Goal: Transaction & Acquisition: Purchase product/service

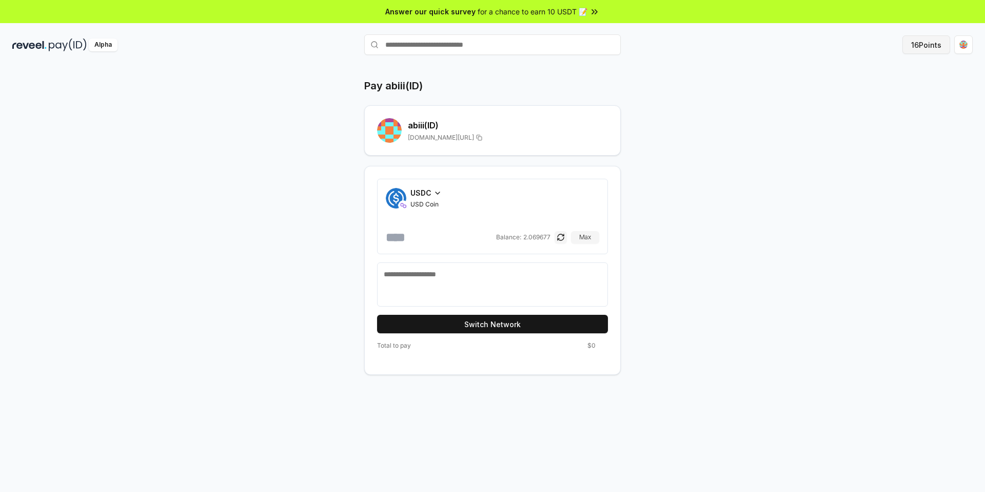
click at [920, 42] on button "16 Points" at bounding box center [927, 44] width 48 height 18
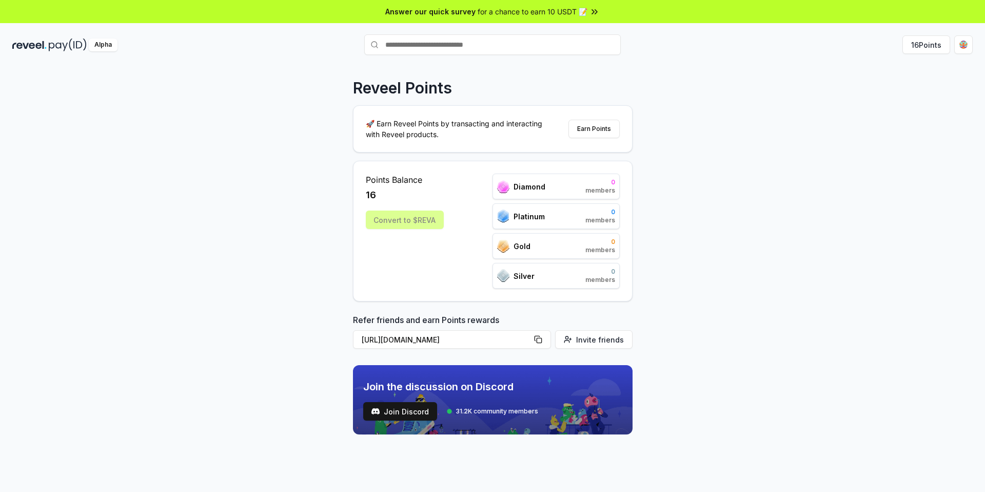
click at [431, 256] on div "Points Balance 16 Convert to $REVA" at bounding box center [405, 230] width 78 height 115
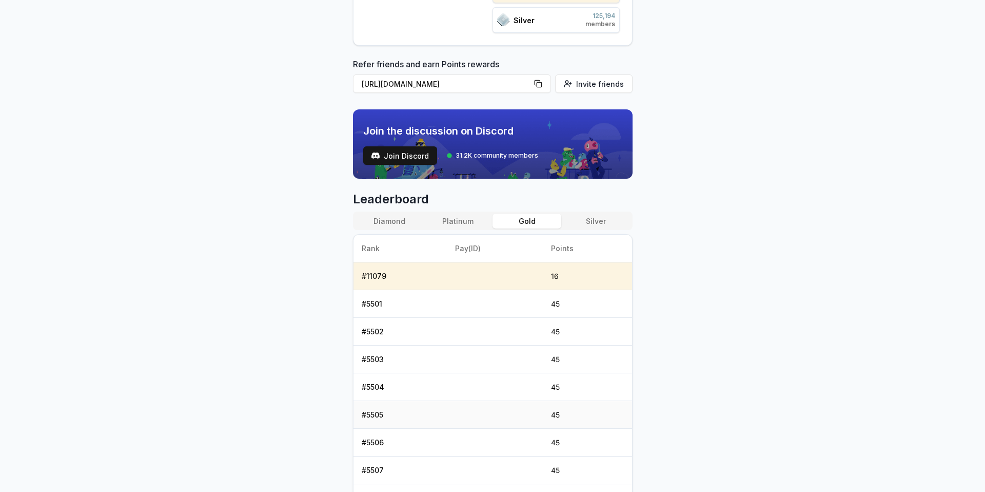
scroll to position [323, 0]
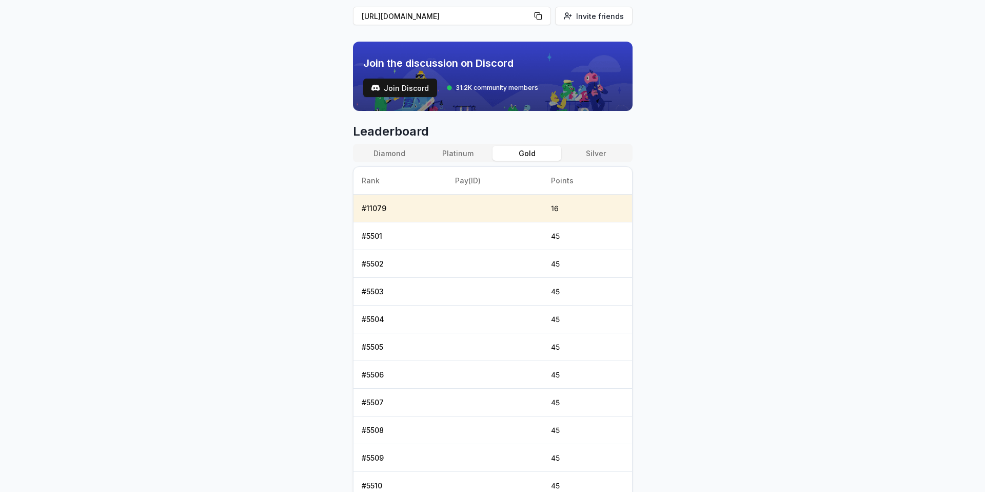
click at [459, 161] on div "Diamond Platinum Gold Silver" at bounding box center [493, 153] width 280 height 18
click at [459, 158] on button "Platinum" at bounding box center [458, 153] width 69 height 15
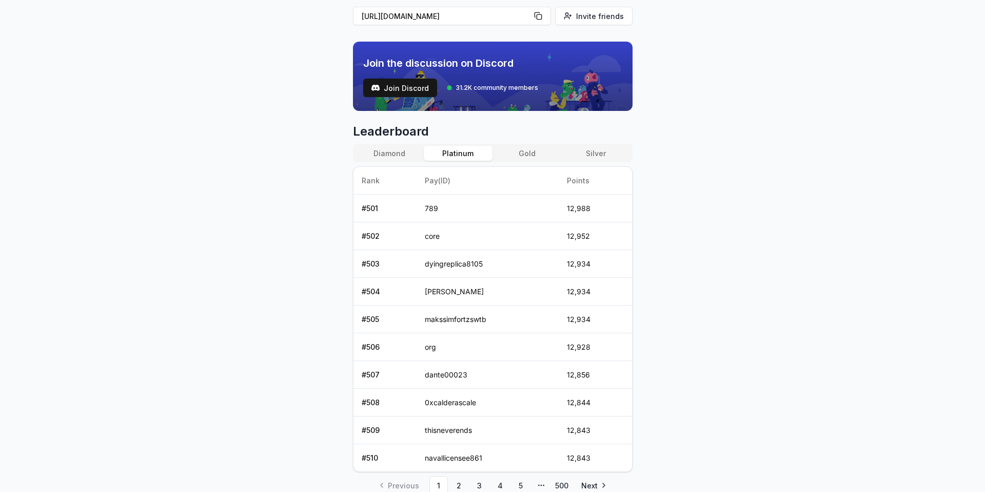
click at [550, 487] on ul "Previous 1 2 3 4 5 More pages 500 Next" at bounding box center [493, 485] width 241 height 18
click at [557, 487] on link "500" at bounding box center [562, 485] width 18 height 18
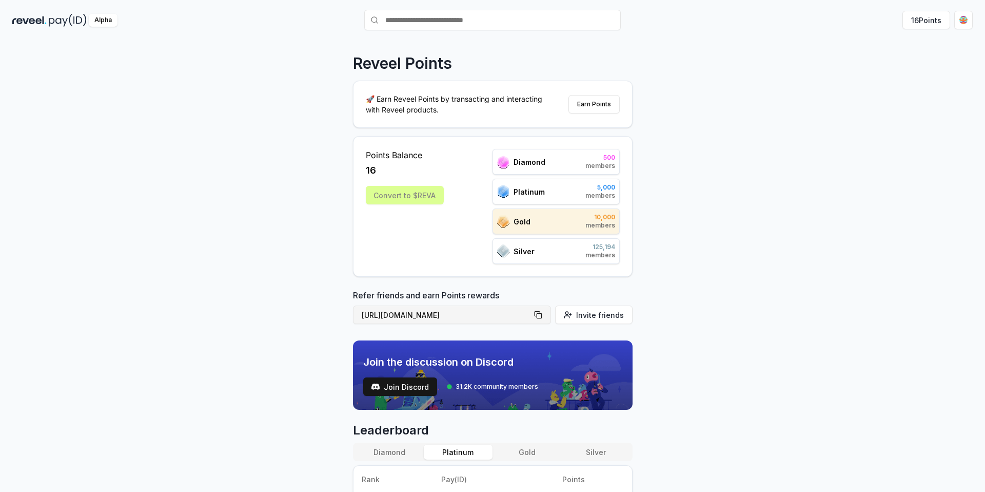
scroll to position [0, 0]
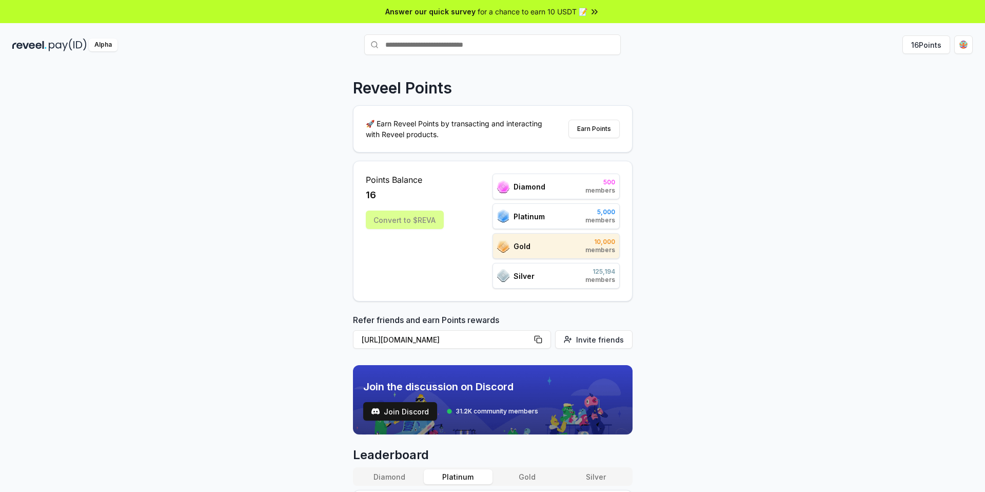
click at [421, 217] on div "Convert to $REVA" at bounding box center [405, 219] width 78 height 18
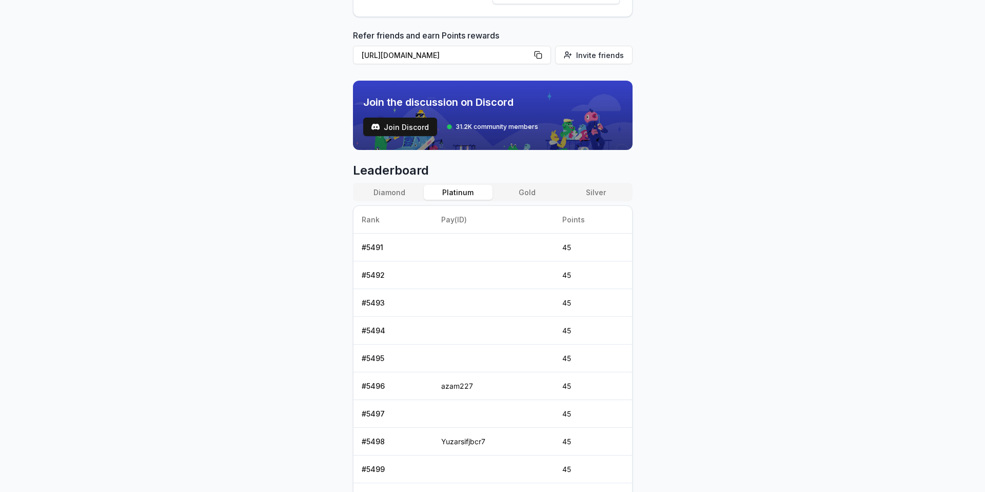
scroll to position [135, 0]
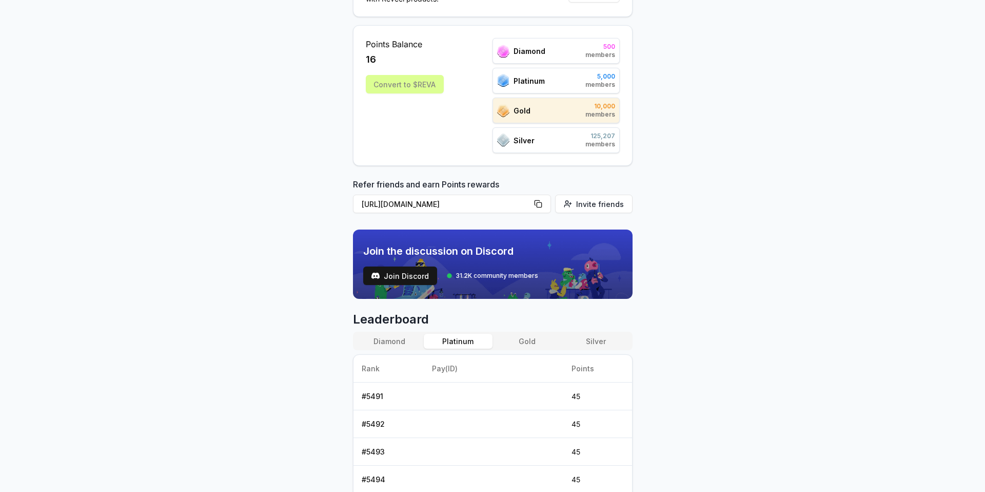
click at [535, 331] on div "Diamond Platinum Gold Silver" at bounding box center [493, 340] width 280 height 18
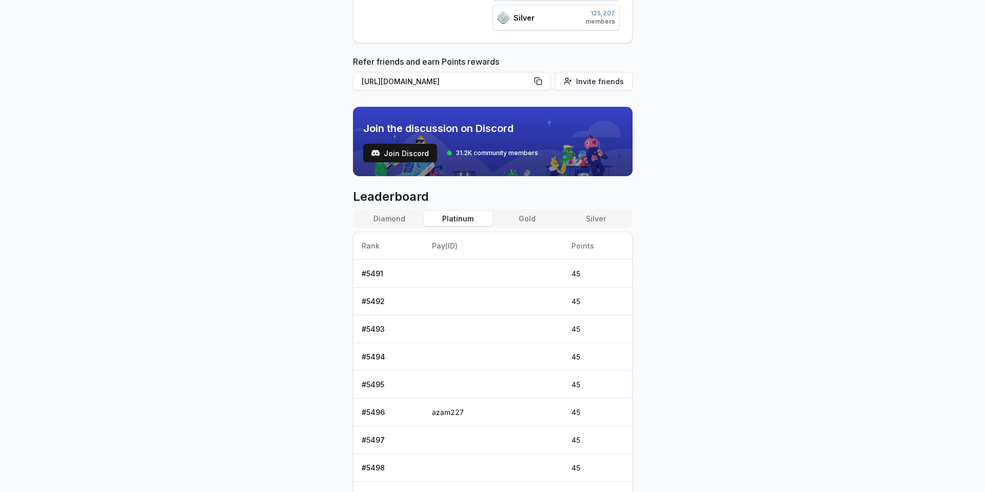
scroll to position [0, 0]
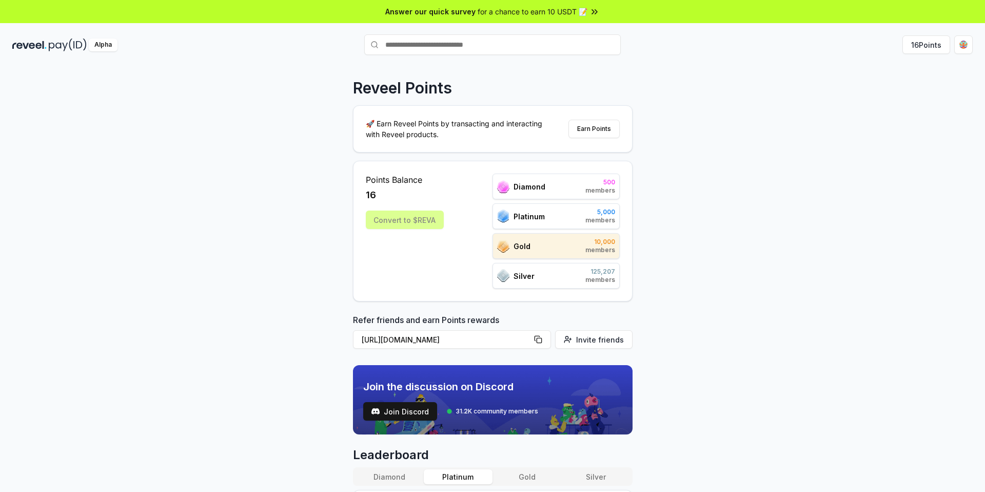
click at [881, 75] on div "Reveel Points 🚀 Earn Reveel Points by transacting and interacting with Reveel p…" at bounding box center [492, 289] width 985 height 463
click at [933, 52] on button "16 Points" at bounding box center [927, 44] width 48 height 18
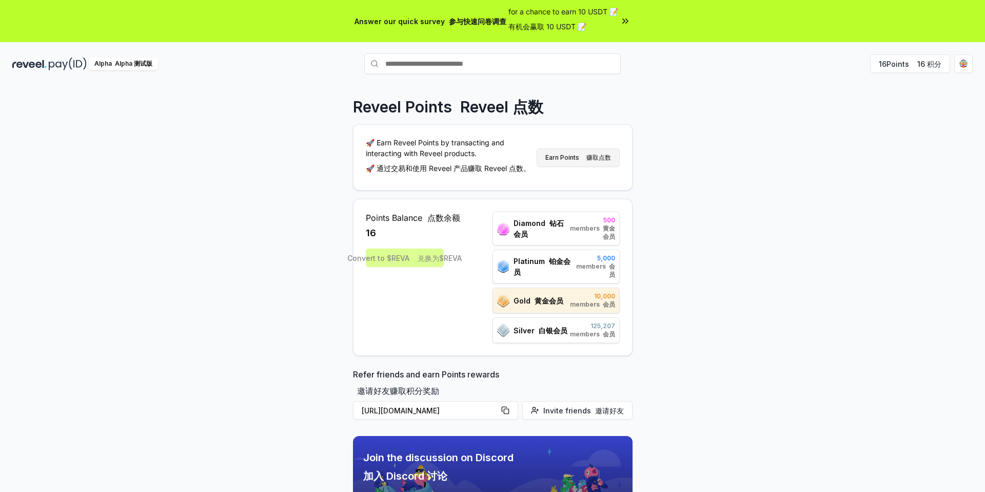
click at [556, 155] on button "Earn Points 赚取点数" at bounding box center [578, 157] width 83 height 18
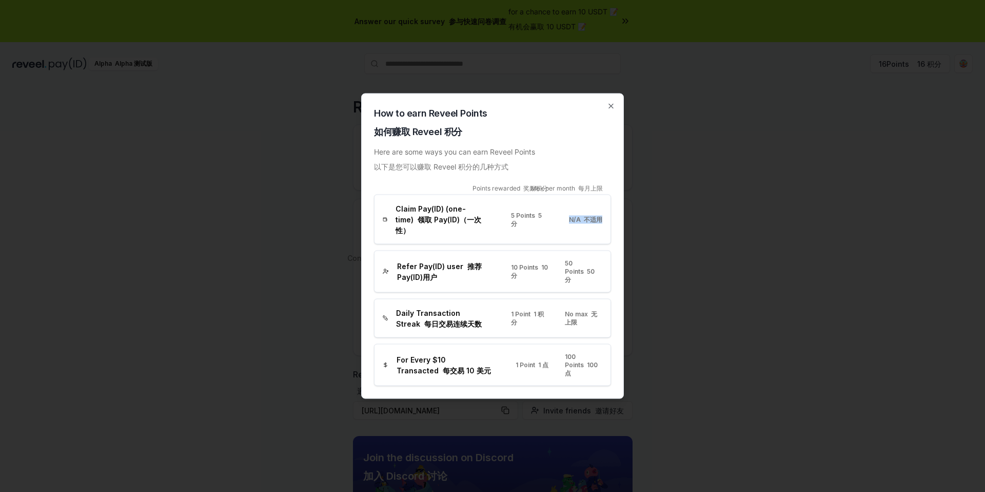
drag, startPoint x: 600, startPoint y: 226, endPoint x: 512, endPoint y: 224, distance: 88.3
click at [518, 225] on div "Claim Pay(ID) (one-time) 领取 Pay(ID)（一次性） 5 Points 5 分 N/A 不适用" at bounding box center [493, 219] width 220 height 32
click at [468, 222] on span "Claim Pay(ID) (one-time) 领取 Pay(ID)（一次性）" at bounding box center [445, 219] width 99 height 32
drag, startPoint x: 409, startPoint y: 216, endPoint x: 451, endPoint y: 236, distance: 46.4
click at [451, 236] on div "Claim Pay(ID) (one-time) 领取 Pay(ID)（一次性） 5 Points 5 分 N/A 不适用" at bounding box center [492, 219] width 237 height 50
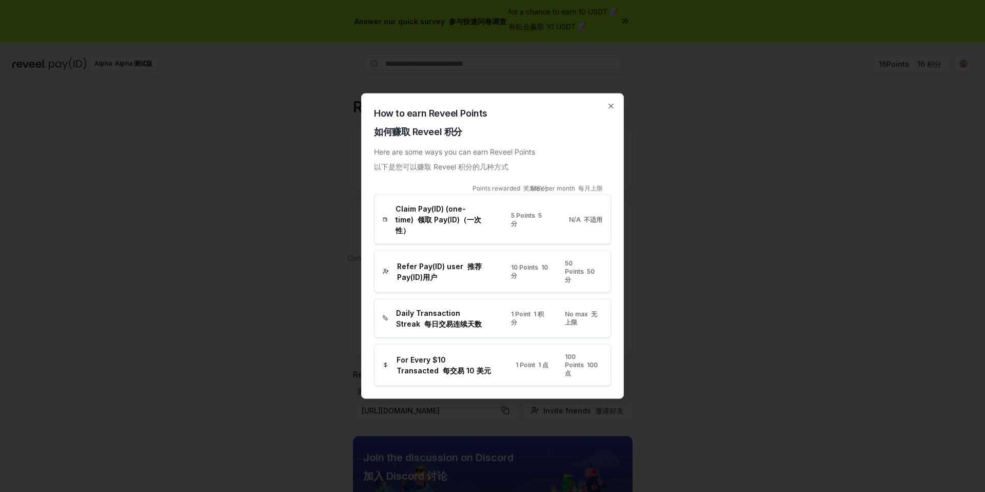
click at [462, 239] on div "Claim Pay(ID) (one-time) 领取 Pay(ID)（一次性） 5 Points 5 分 N/A 不适用" at bounding box center [492, 219] width 237 height 50
click at [611, 106] on div "How to earn Reveel Points 如何赚取 Reveel 积分 Here are some ways you can earn Reveel…" at bounding box center [492, 245] width 263 height 305
click at [614, 110] on icon "button" at bounding box center [611, 106] width 8 height 8
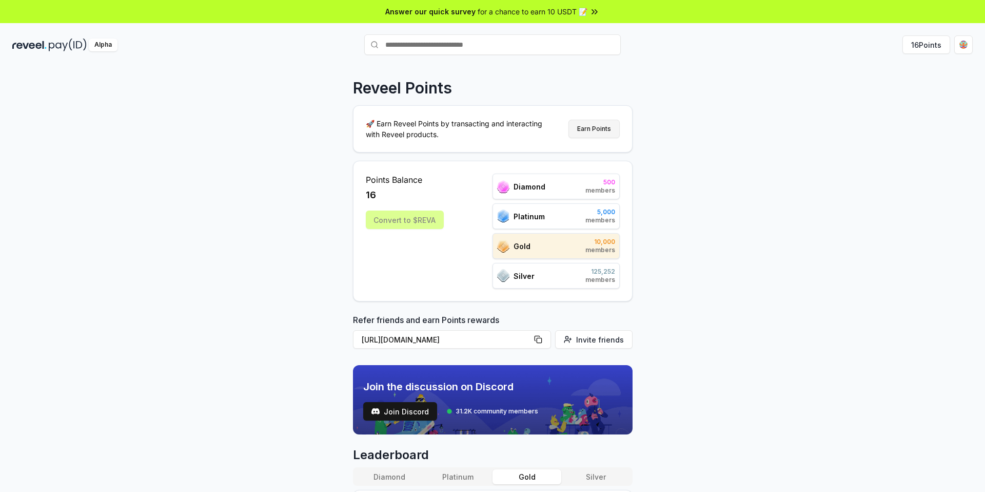
click at [599, 129] on button "Earn Points" at bounding box center [594, 129] width 51 height 18
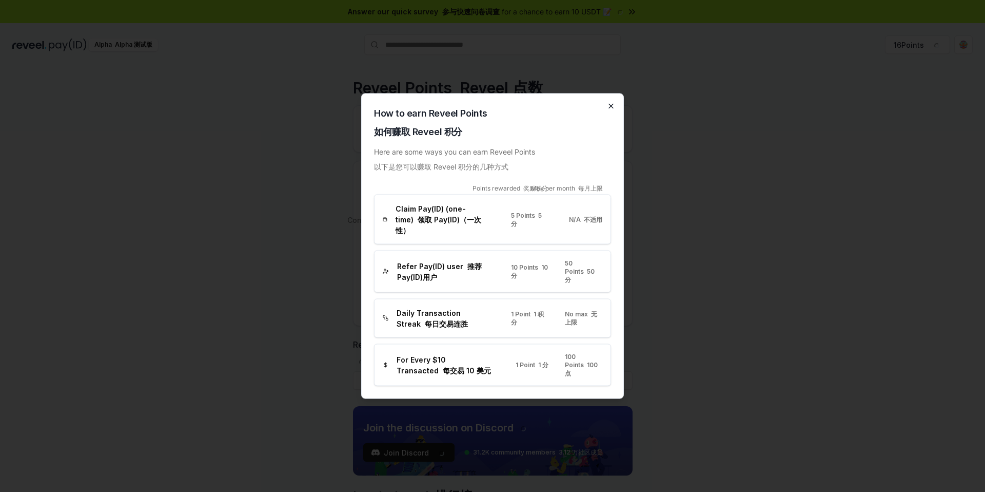
click at [613, 110] on icon "button" at bounding box center [611, 106] width 8 height 8
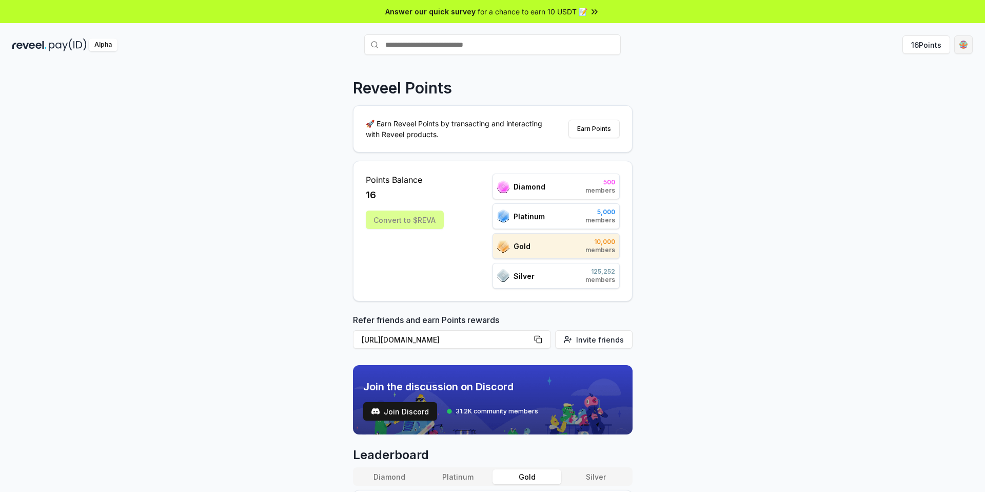
click at [963, 41] on html "Answer our quick survey for a chance to earn 10 USDT 📝 Alpha 16 Points Reveel P…" at bounding box center [492, 246] width 985 height 492
click at [699, 127] on html "Answer our quick survey for a chance to earn 10 USDT 📝 Alpha 16 Points Reveel P…" at bounding box center [492, 246] width 985 height 492
click at [947, 45] on button "Sign In" at bounding box center [952, 44] width 41 height 18
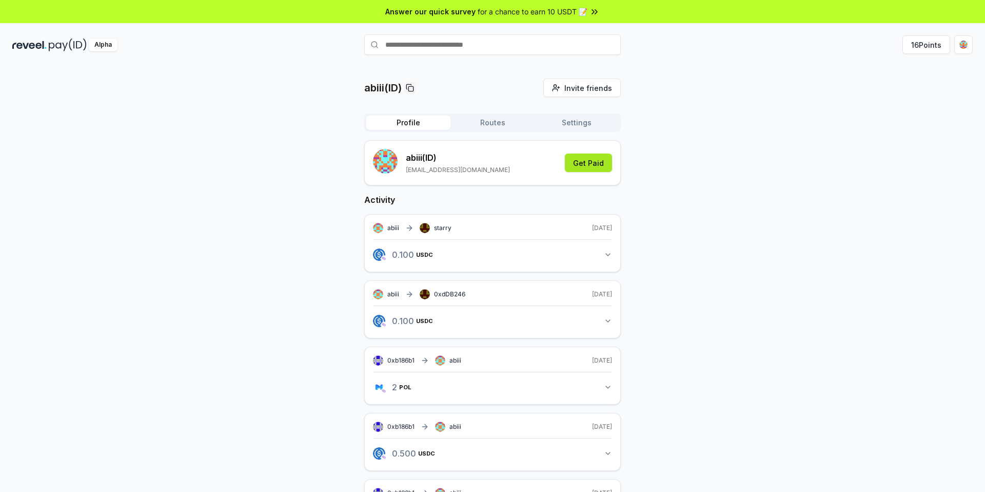
click at [574, 167] on button "Get Paid" at bounding box center [588, 162] width 47 height 18
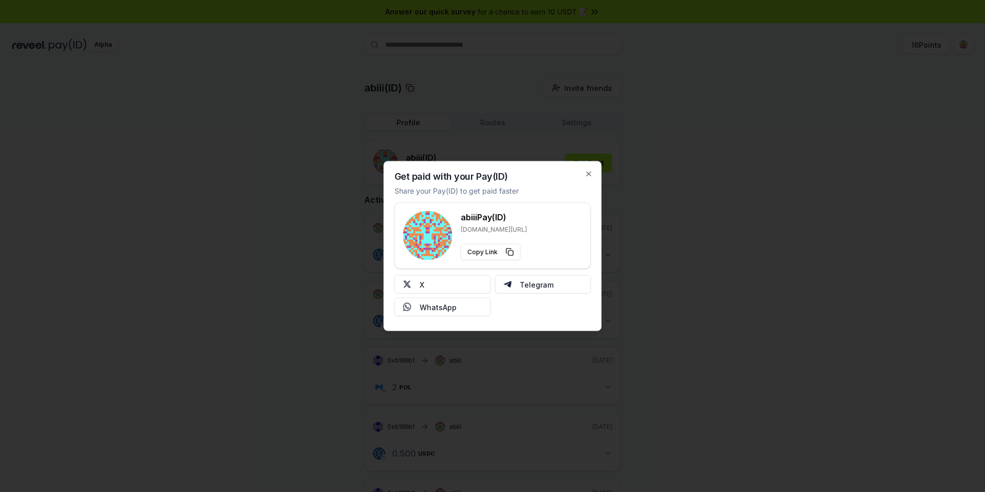
click at [593, 172] on div "Get paid with your Pay(ID) Share your Pay(ID) to get paid faster abiii Pay(ID) …" at bounding box center [493, 246] width 218 height 170
click at [588, 174] on icon "button" at bounding box center [589, 174] width 8 height 8
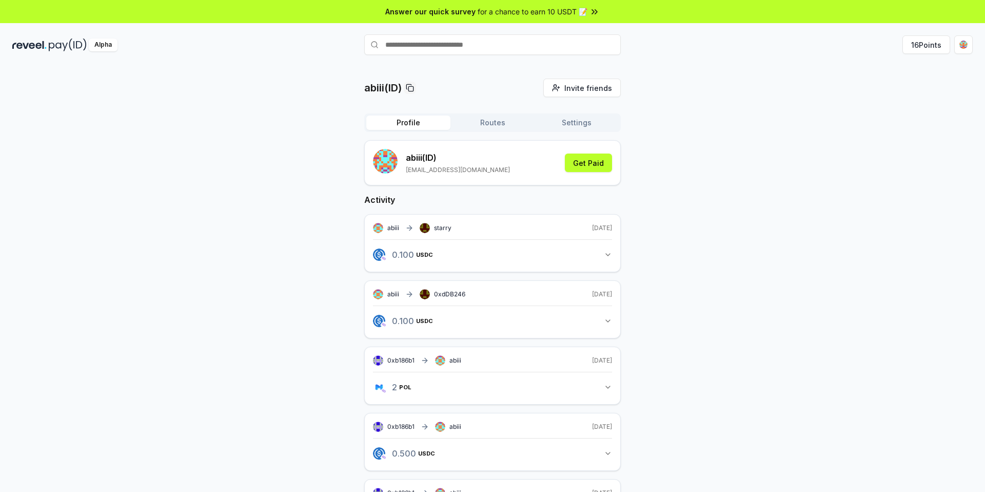
drag, startPoint x: 490, startPoint y: 49, endPoint x: 538, endPoint y: 77, distance: 55.4
click at [495, 52] on input "text" at bounding box center [492, 44] width 257 height 21
click at [461, 51] on input "text" at bounding box center [492, 44] width 257 height 21
type input "******"
click at [601, 66] on span "Pay" at bounding box center [606, 64] width 19 height 15
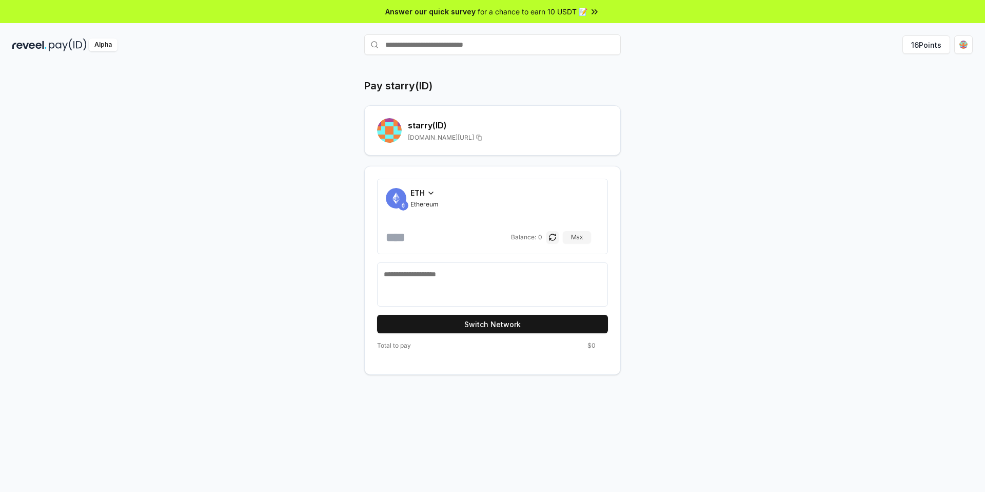
click at [429, 203] on span "Ethereum" at bounding box center [425, 204] width 28 height 8
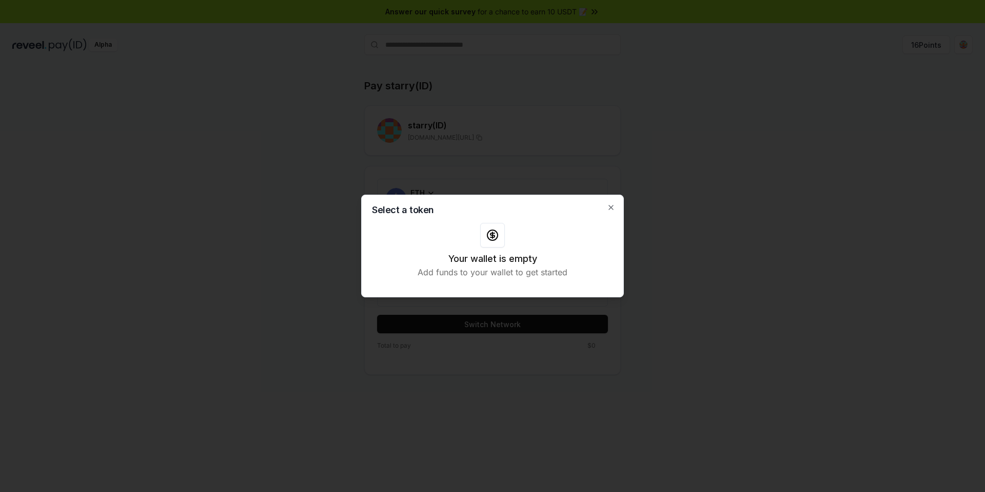
drag, startPoint x: 633, startPoint y: 107, endPoint x: 627, endPoint y: 146, distance: 39.4
click at [639, 108] on div at bounding box center [492, 246] width 985 height 492
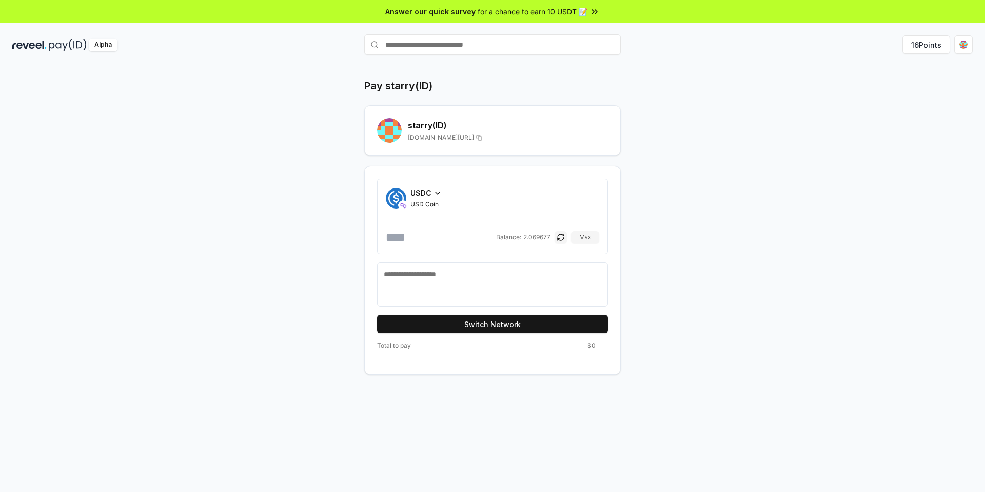
click at [424, 192] on span "USDC" at bounding box center [421, 192] width 21 height 11
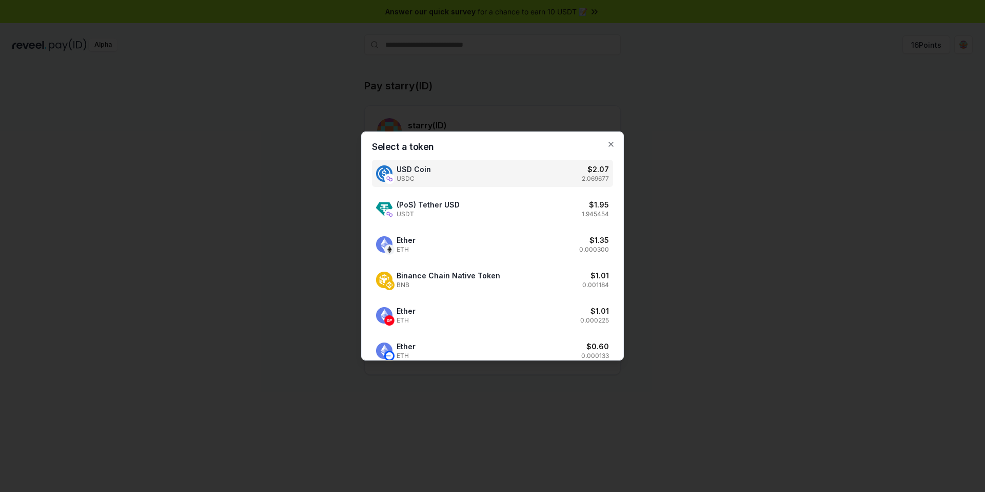
click at [608, 111] on div at bounding box center [492, 246] width 985 height 492
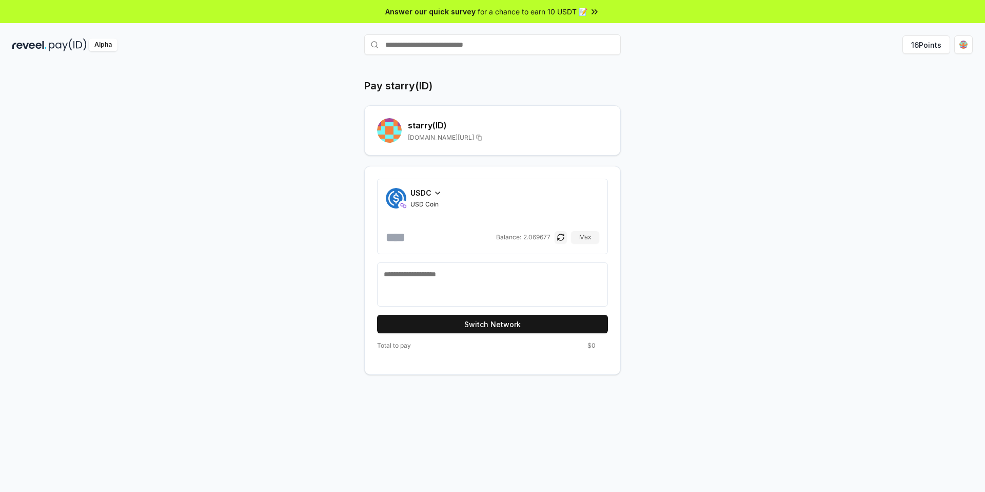
click at [440, 230] on input "number" at bounding box center [440, 237] width 108 height 16
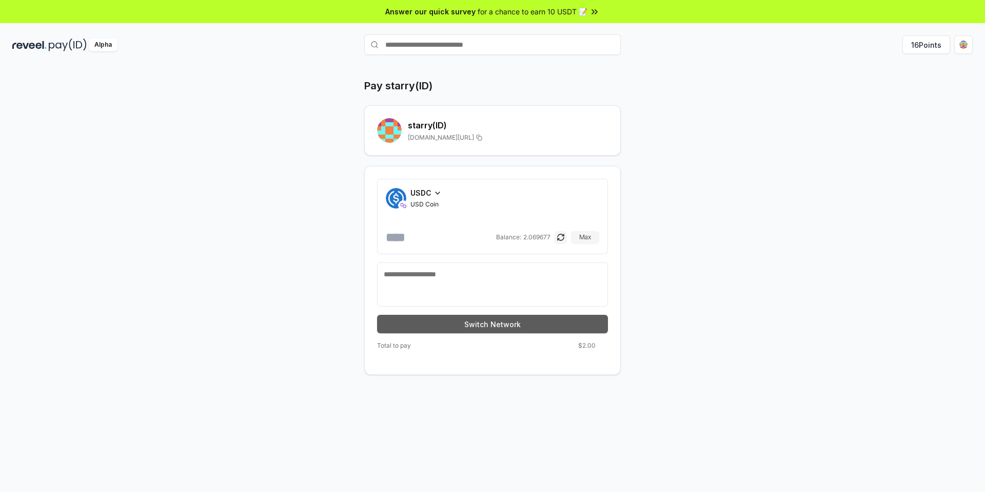
type input "*"
click at [499, 323] on button "Switch Network" at bounding box center [492, 324] width 231 height 18
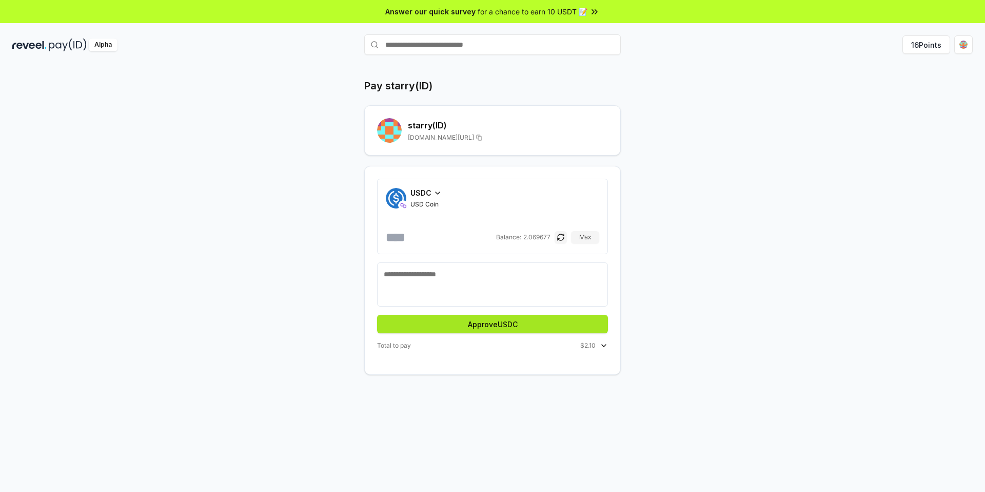
click at [498, 328] on button "Approve USDC" at bounding box center [492, 324] width 231 height 18
click at [549, 331] on button "Approve USDC" at bounding box center [492, 324] width 231 height 18
click at [468, 323] on button "Pay" at bounding box center [492, 324] width 231 height 18
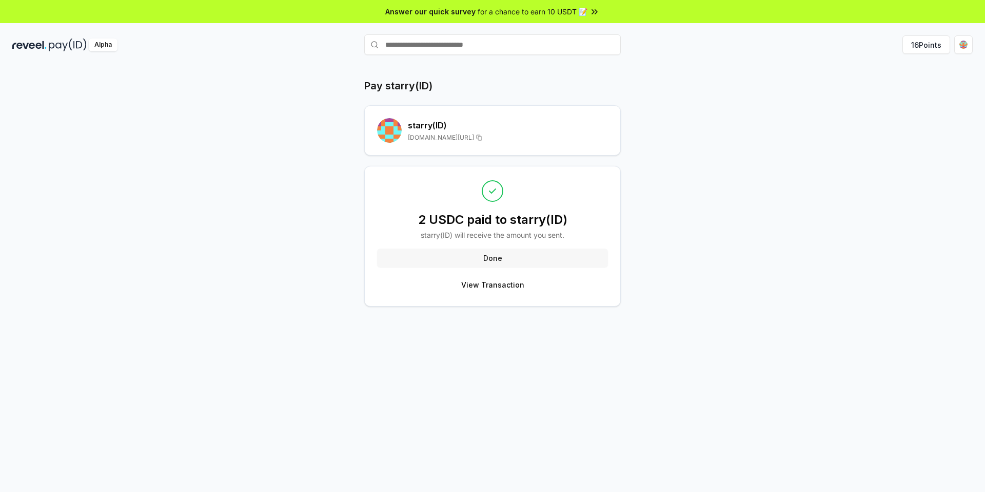
click at [576, 258] on button "Done" at bounding box center [492, 257] width 231 height 18
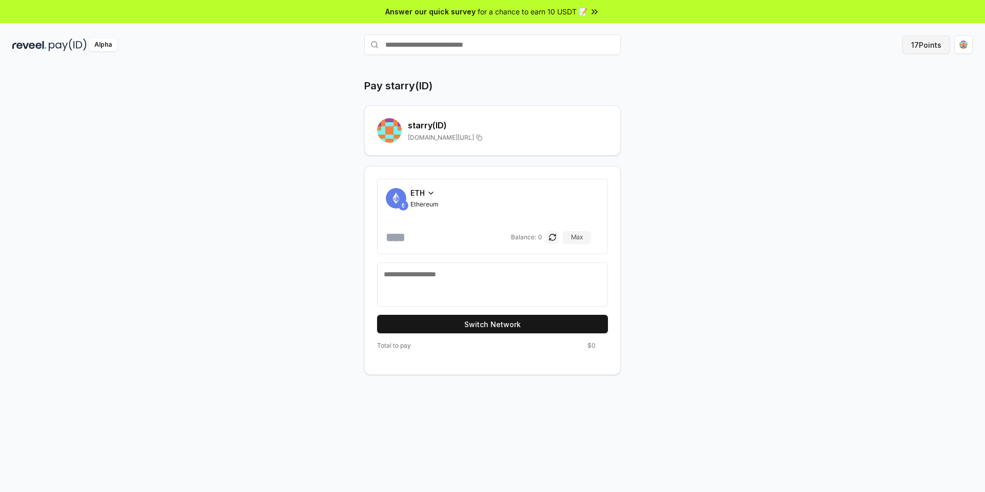
click at [913, 46] on button "17 Points" at bounding box center [927, 44] width 48 height 18
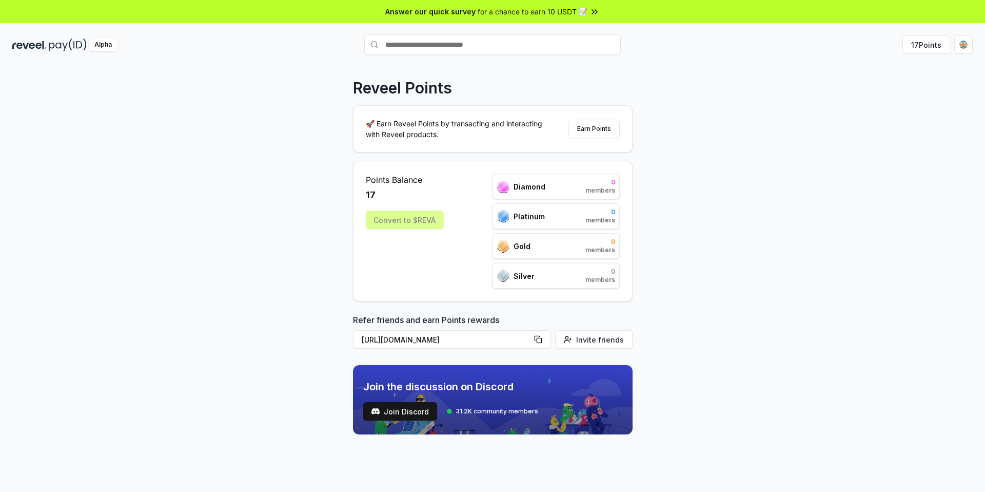
click at [423, 218] on div "Convert to $REVA" at bounding box center [405, 219] width 78 height 18
